Goal: Task Accomplishment & Management: Use online tool/utility

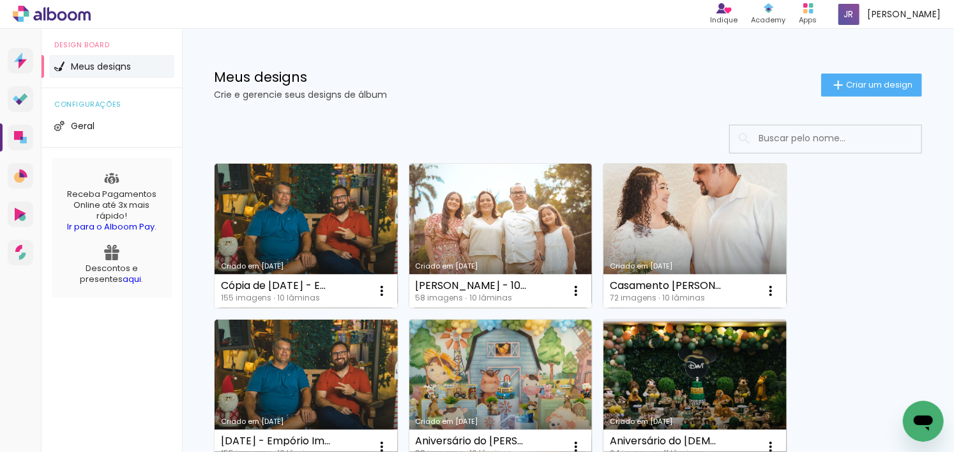
scroll to position [64, 0]
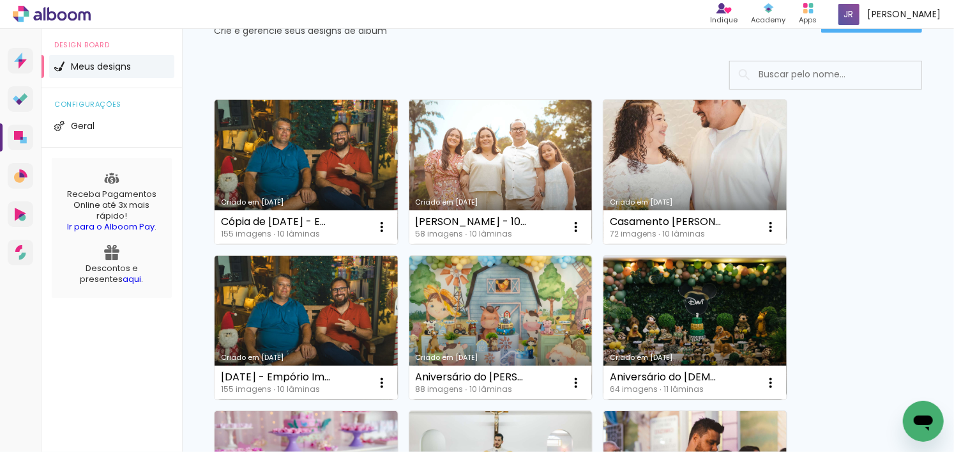
drag, startPoint x: 687, startPoint y: 224, endPoint x: 747, endPoint y: 224, distance: 60.0
click at [747, 224] on div "Casamento Renato e Nauana 72 imagens ∙ 10 lâminas Abrir Fazer uma cópia Excluir" at bounding box center [695, 227] width 183 height 34
click at [683, 217] on div "Casamento [PERSON_NAME] e [PERSON_NAME]" at bounding box center [666, 222] width 112 height 10
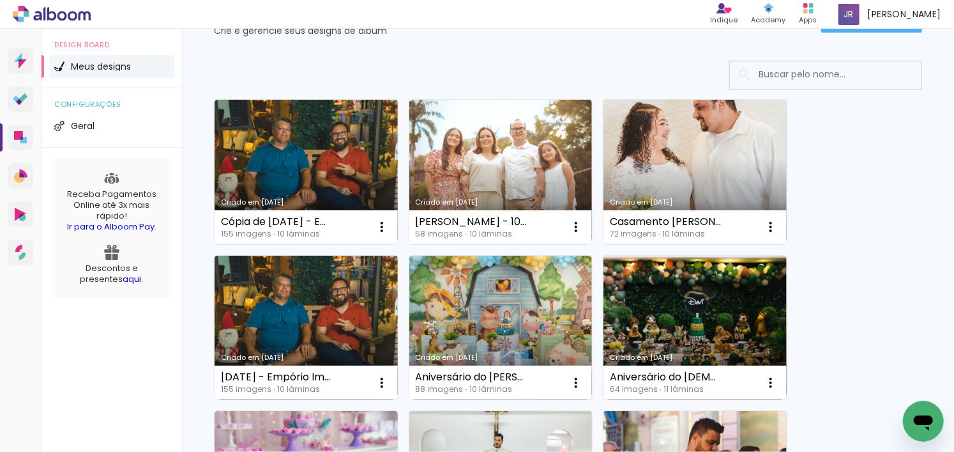
click at [675, 189] on link "Criado em [DATE]" at bounding box center [695, 172] width 183 height 144
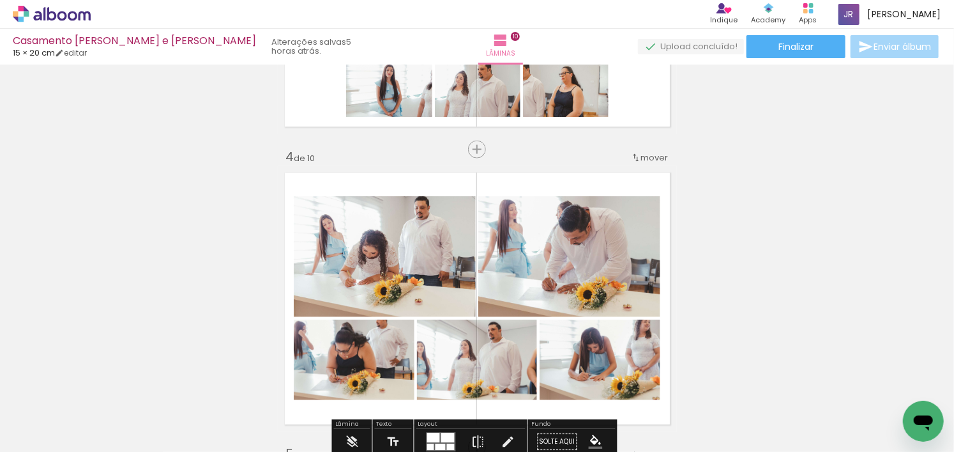
scroll to position [830, 0]
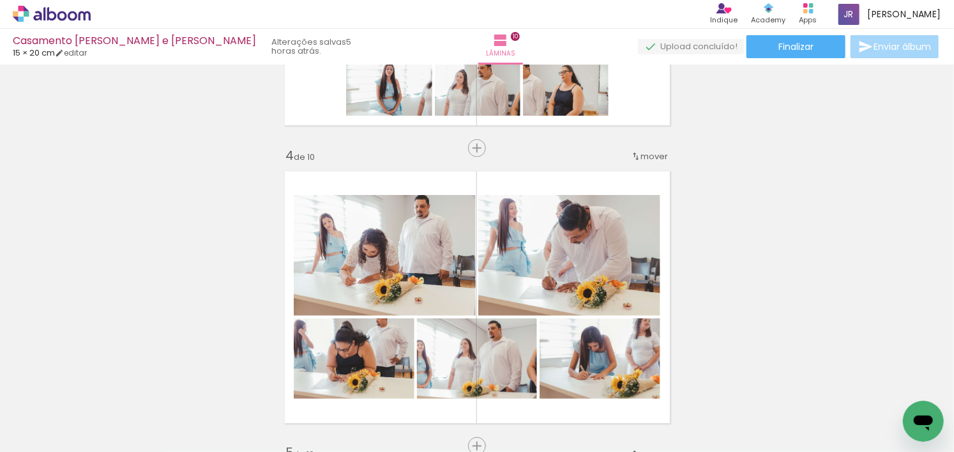
click at [63, 15] on icon at bounding box center [52, 14] width 78 height 17
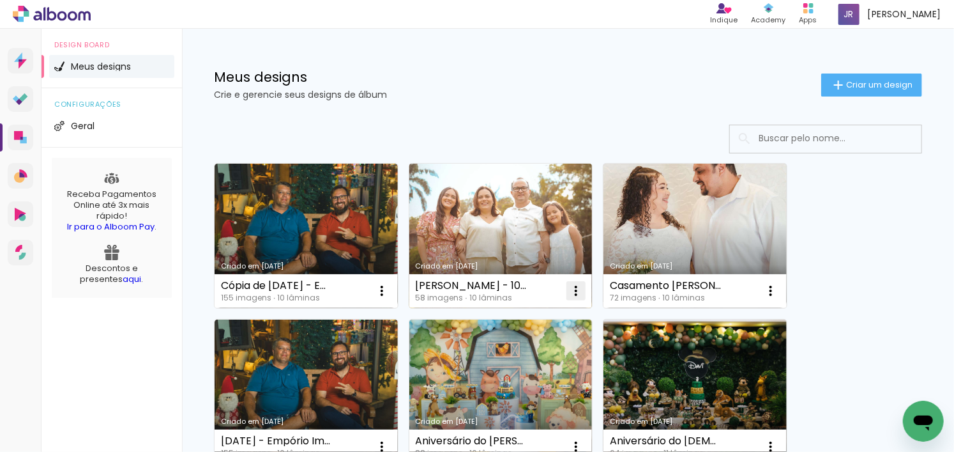
click at [575, 287] on iron-icon at bounding box center [576, 290] width 15 height 15
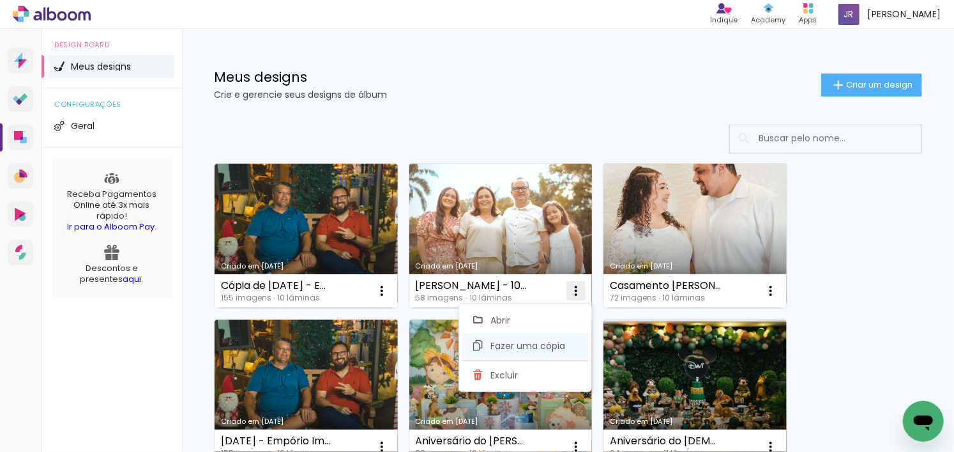
click at [556, 337] on paper-item "Fazer uma cópia" at bounding box center [525, 346] width 126 height 26
type input "Cópia de [PERSON_NAME] - 10 anos"
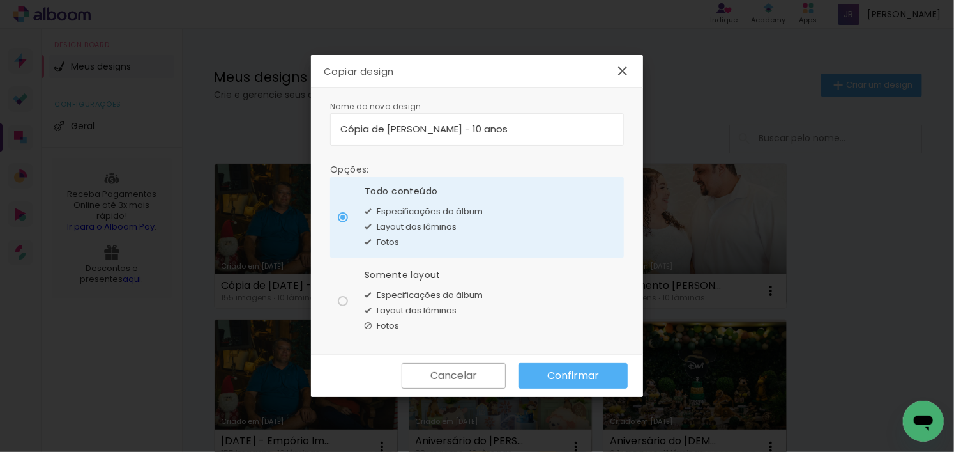
click at [599, 376] on paper-button "Confirmar" at bounding box center [573, 376] width 109 height 26
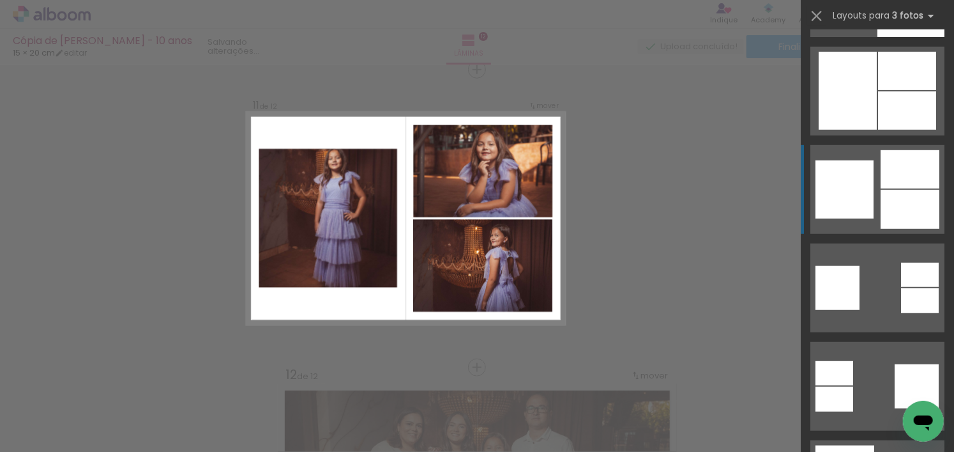
scroll to position [0, 54]
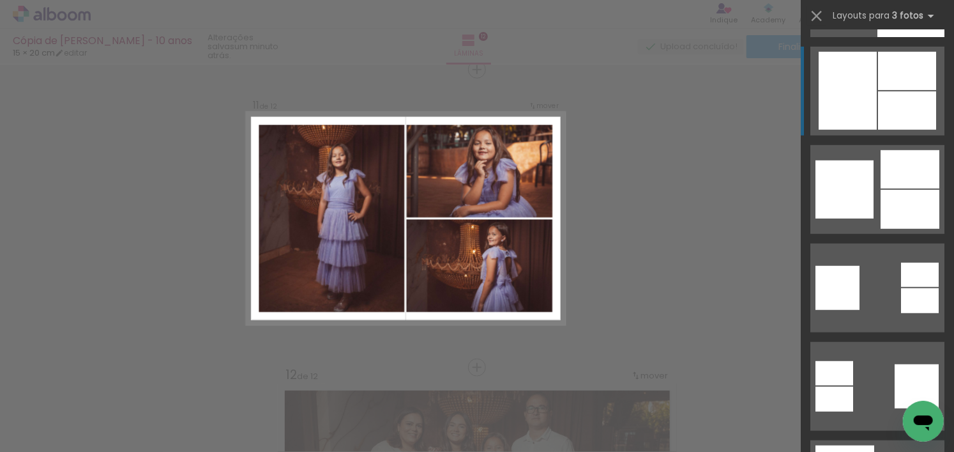
click at [862, 109] on div at bounding box center [848, 91] width 58 height 78
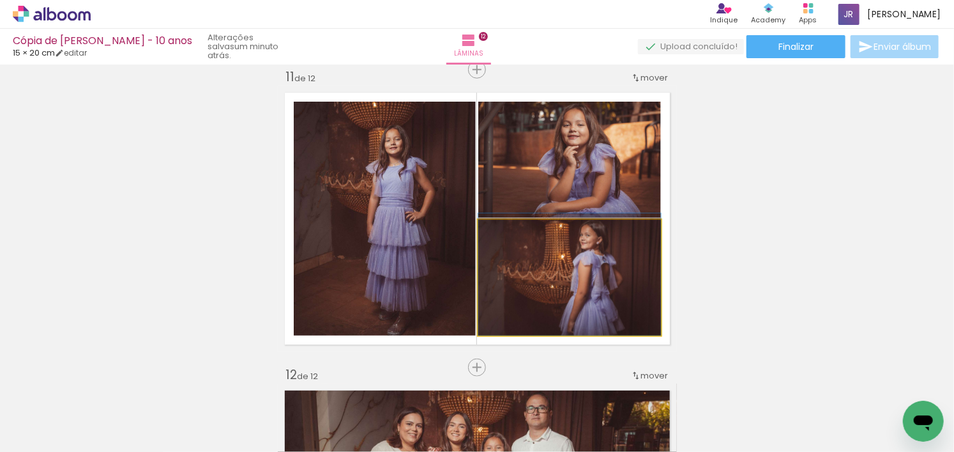
drag, startPoint x: 607, startPoint y: 283, endPoint x: 436, endPoint y: 229, distance: 179.4
click at [0, 0] on slot at bounding box center [0, 0] width 0 height 0
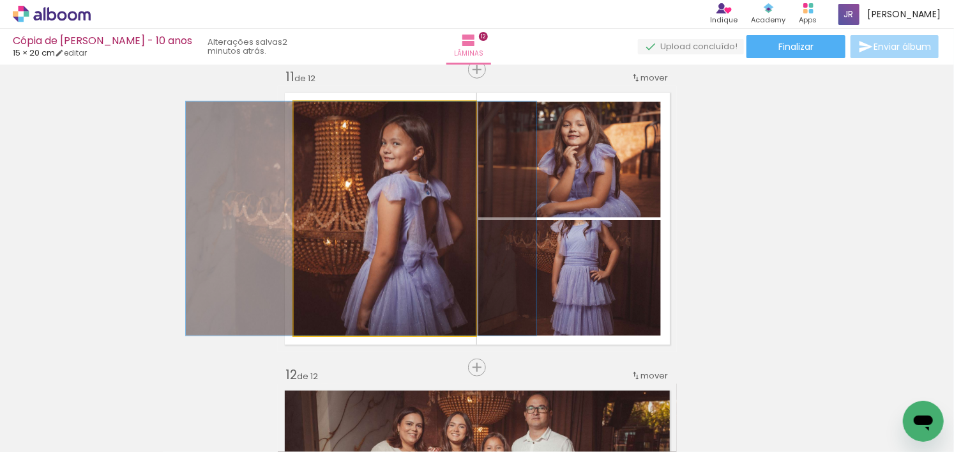
drag, startPoint x: 408, startPoint y: 280, endPoint x: 388, endPoint y: 283, distance: 19.3
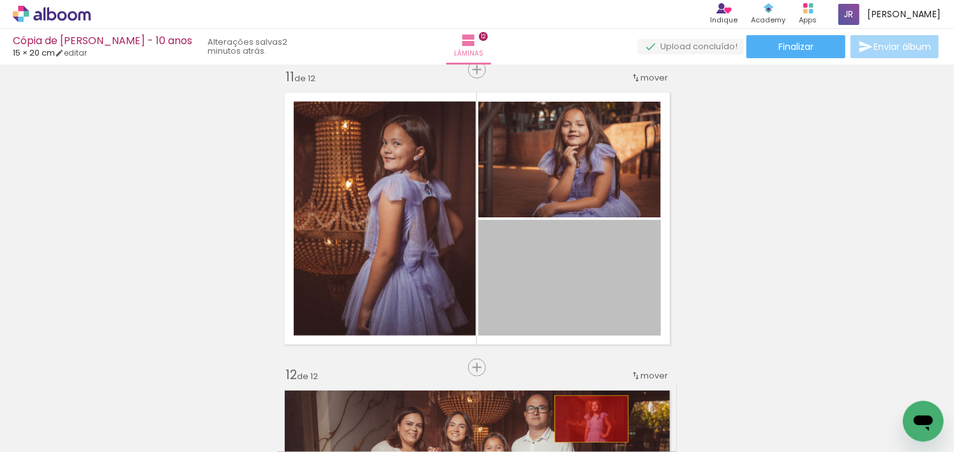
drag, startPoint x: 603, startPoint y: 294, endPoint x: 587, endPoint y: 418, distance: 124.9
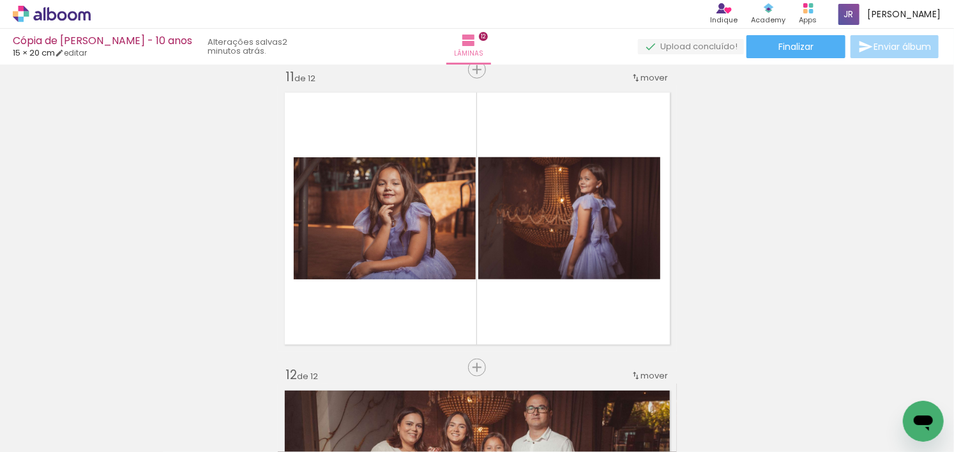
scroll to position [0, 2710]
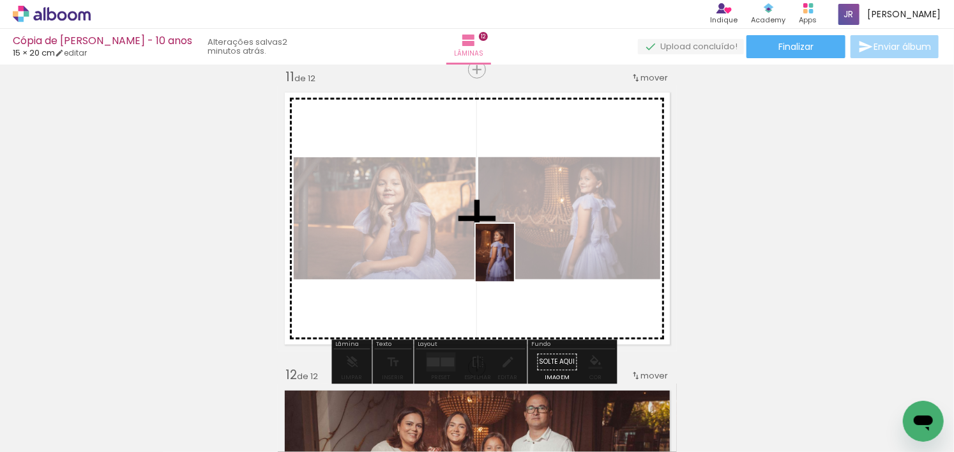
drag, startPoint x: 782, startPoint y: 413, endPoint x: 512, endPoint y: 260, distance: 309.8
click at [512, 260] on quentale-workspace at bounding box center [477, 226] width 954 height 452
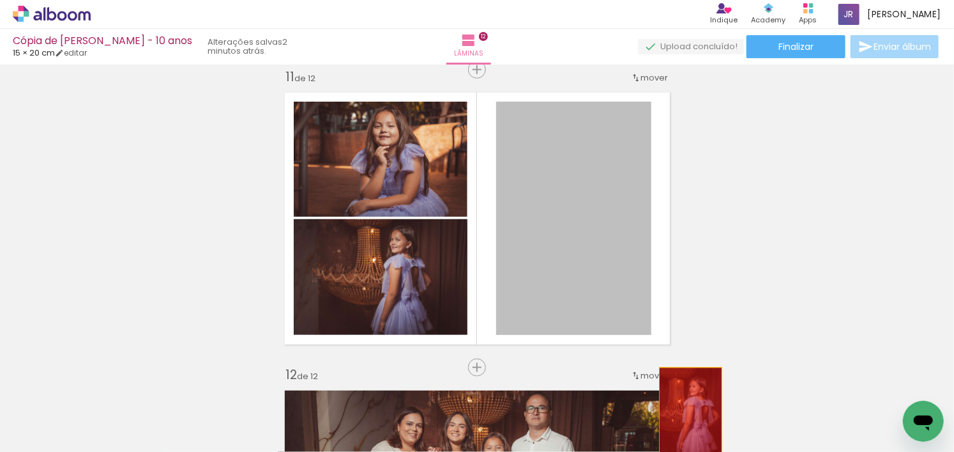
drag, startPoint x: 568, startPoint y: 252, endPoint x: 686, endPoint y: 414, distance: 200.7
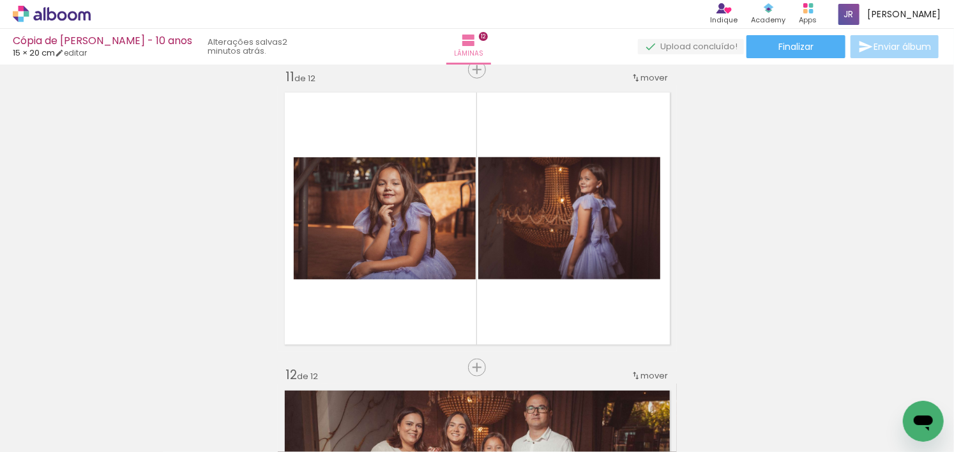
click at [68, 429] on paper-button "Adicionar Fotos" at bounding box center [39, 434] width 62 height 20
click at [0, 0] on input "file" at bounding box center [0, 0] width 0 height 0
click at [58, 435] on span "Adicionar Fotos" at bounding box center [45, 434] width 38 height 14
click at [0, 0] on input "file" at bounding box center [0, 0] width 0 height 0
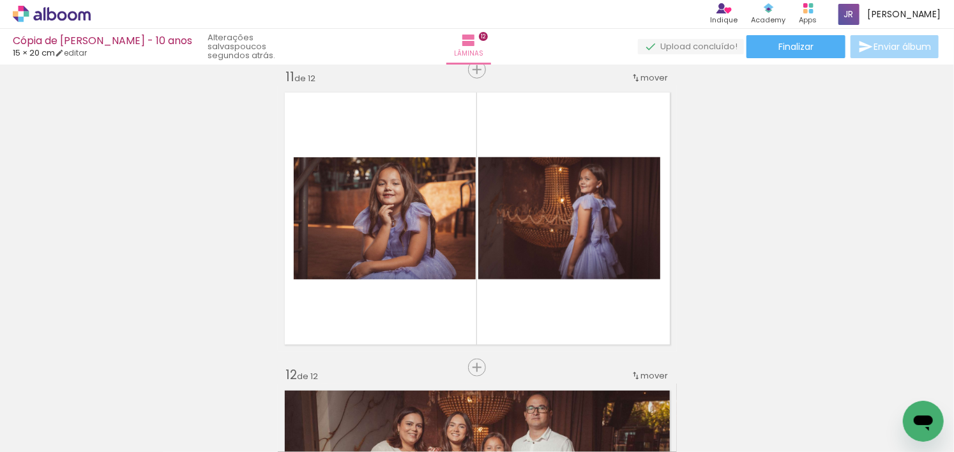
scroll to position [0, 3303]
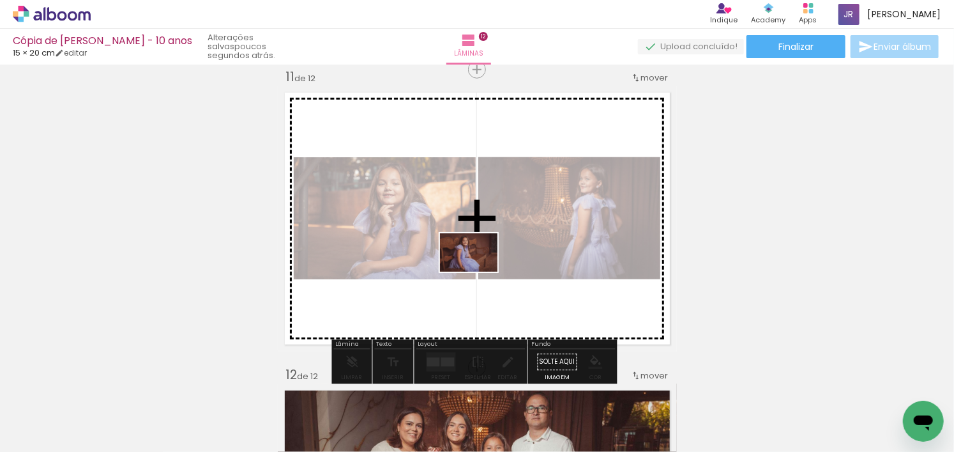
drag, startPoint x: 892, startPoint y: 407, endPoint x: 475, endPoint y: 270, distance: 439.5
click at [475, 270] on quentale-workspace at bounding box center [477, 226] width 954 height 452
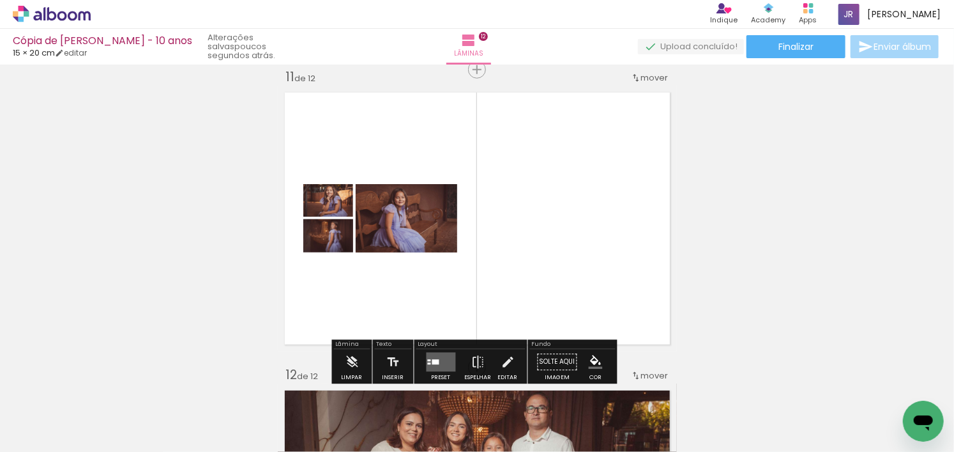
click at [433, 363] on div at bounding box center [435, 362] width 7 height 5
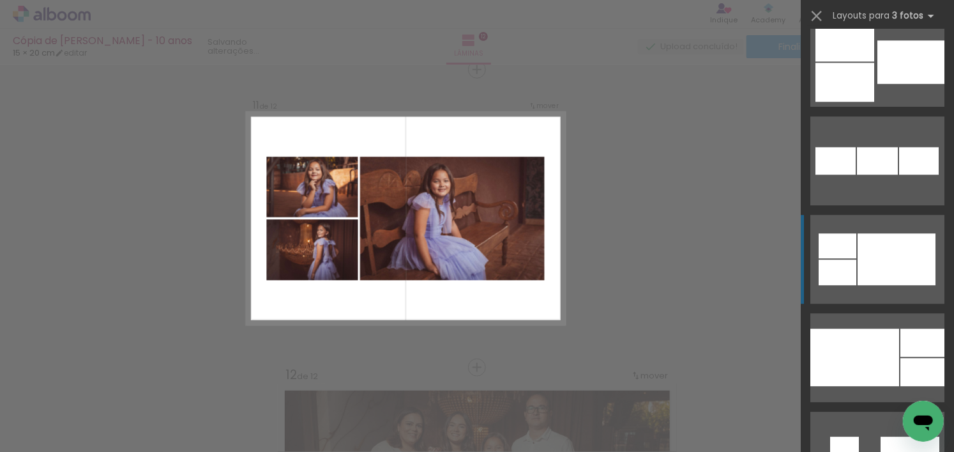
scroll to position [1597, 0]
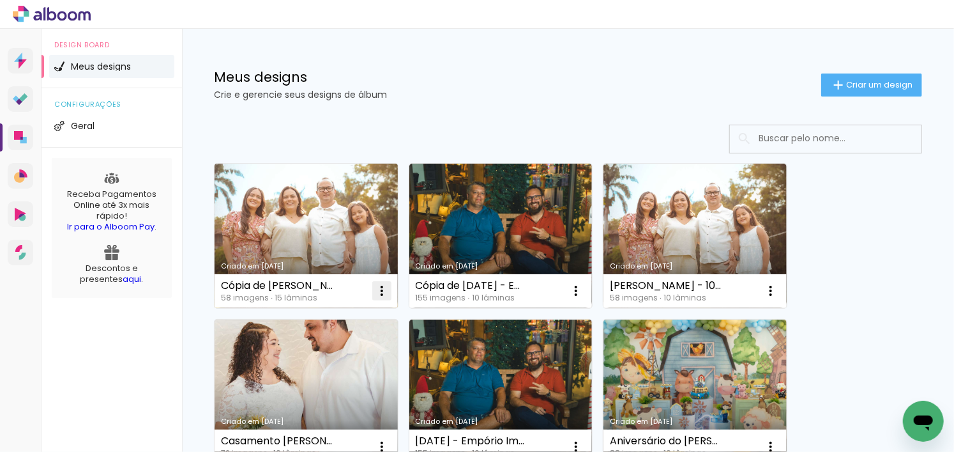
click at [388, 291] on iron-icon at bounding box center [381, 290] width 15 height 15
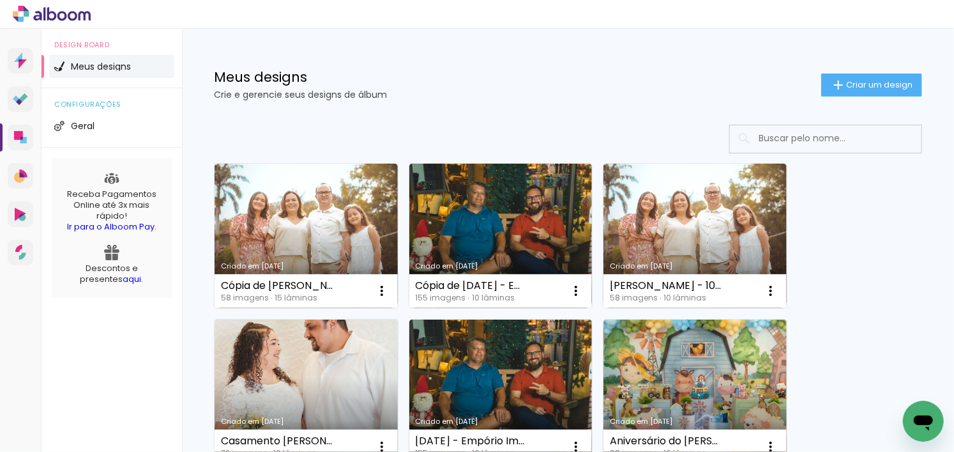
click at [471, 93] on p "Crie e gerencie seus designs de álbum" at bounding box center [517, 94] width 607 height 9
click at [68, 15] on icon at bounding box center [52, 14] width 78 height 17
click at [19, 65] on icon at bounding box center [23, 64] width 8 height 10
